Goal: Information Seeking & Learning: Learn about a topic

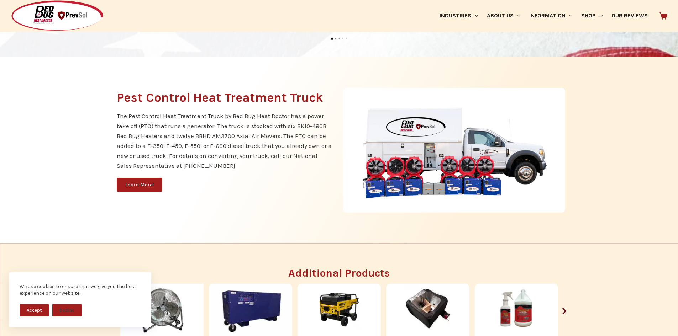
scroll to position [711, 0]
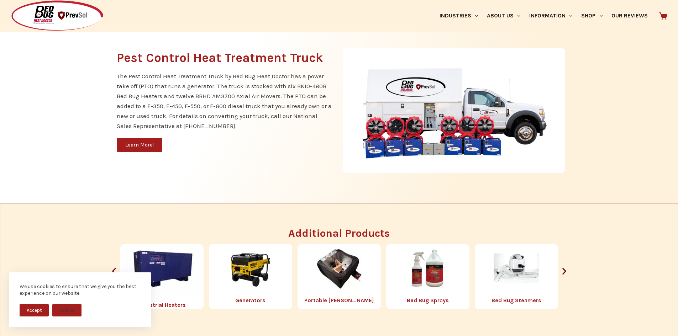
drag, startPoint x: 199, startPoint y: 100, endPoint x: 441, endPoint y: 192, distance: 258.2
click at [441, 192] on div "Pest Control Heat Treatment Truck The Pest Control Heat Treatment Truck by Bed …" at bounding box center [339, 110] width 459 height 186
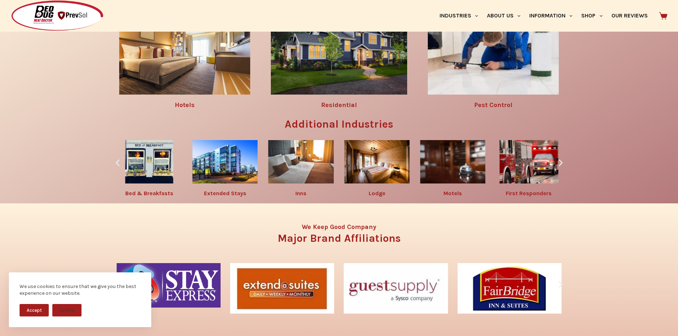
scroll to position [1031, 0]
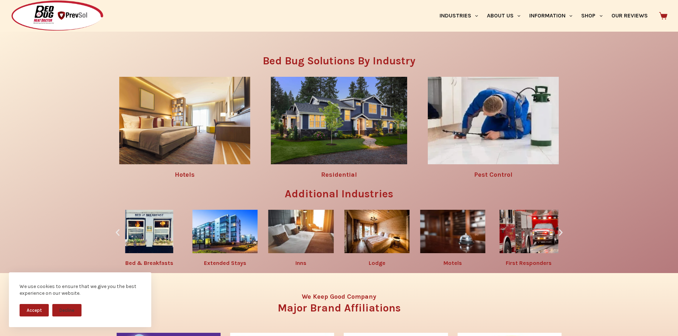
click at [492, 137] on img at bounding box center [492, 120] width 131 height 87
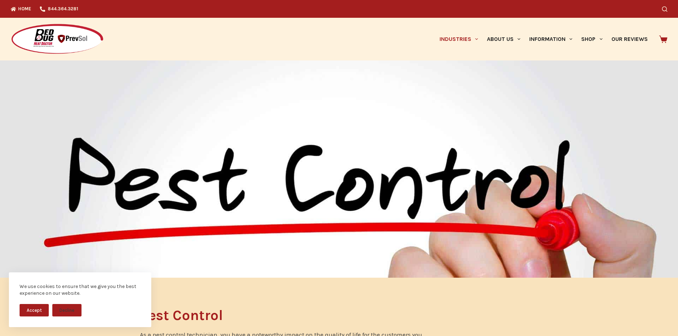
click at [22, 32] on img at bounding box center [57, 39] width 93 height 32
